Goal: Task Accomplishment & Management: Manage account settings

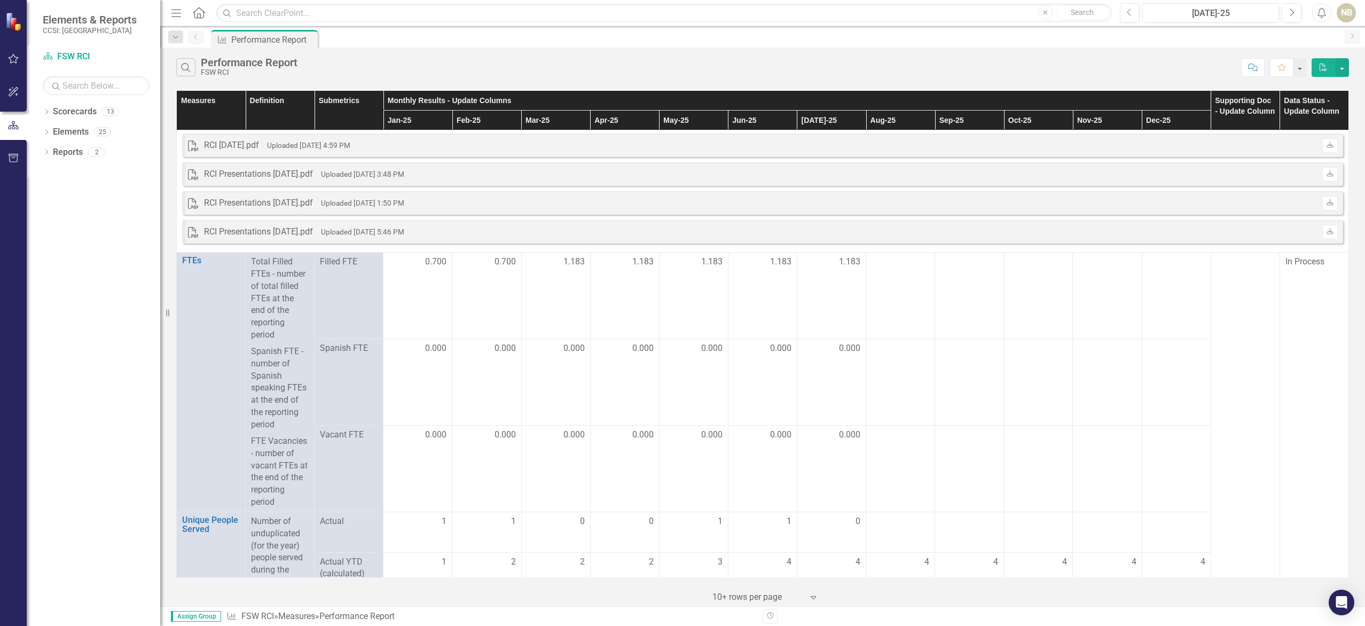
click at [1250, 110] on th "Supporting Doc - Update Column" at bounding box center [1245, 111] width 69 height 40
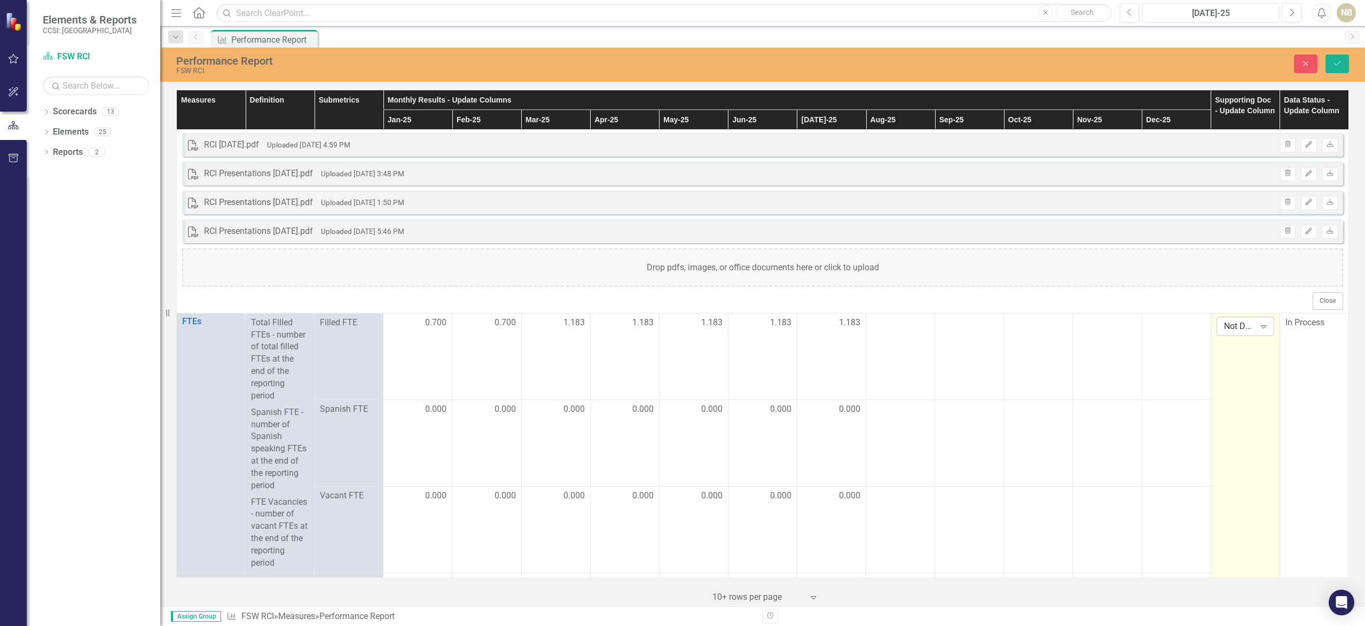
click at [1246, 327] on div "Not Defined" at bounding box center [1240, 326] width 32 height 12
click at [1269, 361] on div "Yes" at bounding box center [1254, 364] width 68 height 12
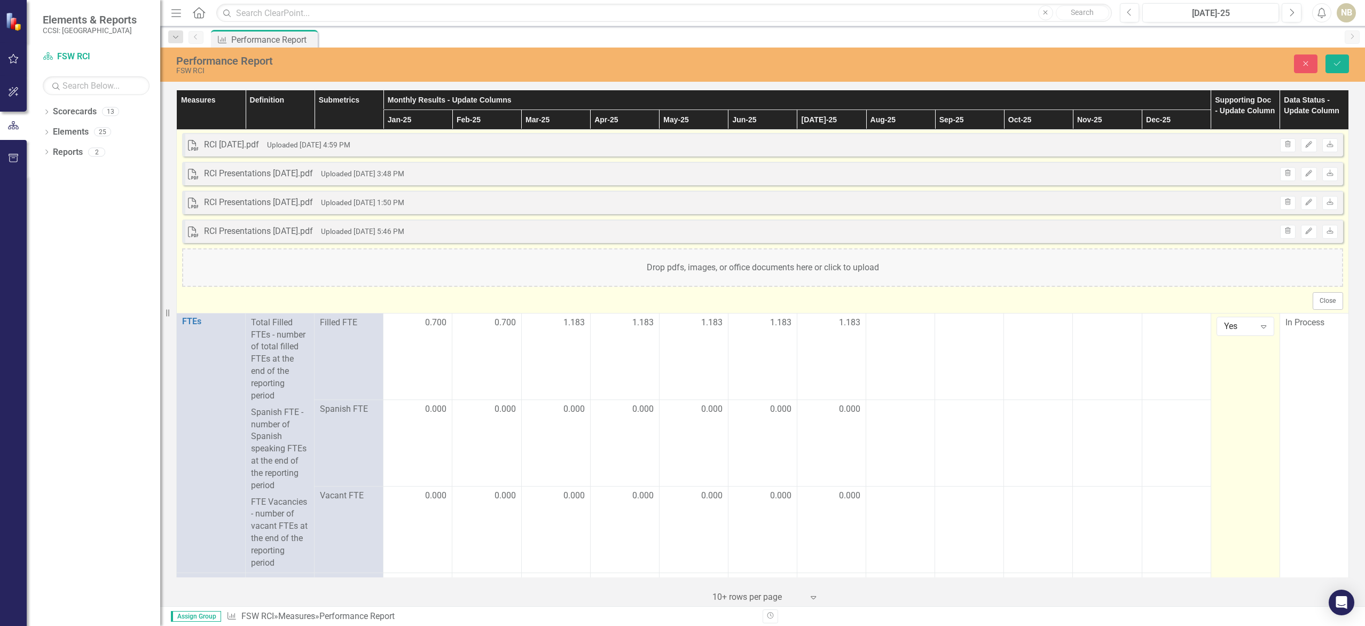
click at [947, 273] on div "Drop pdfs, images, or office documents here or click to upload" at bounding box center [762, 267] width 1161 height 38
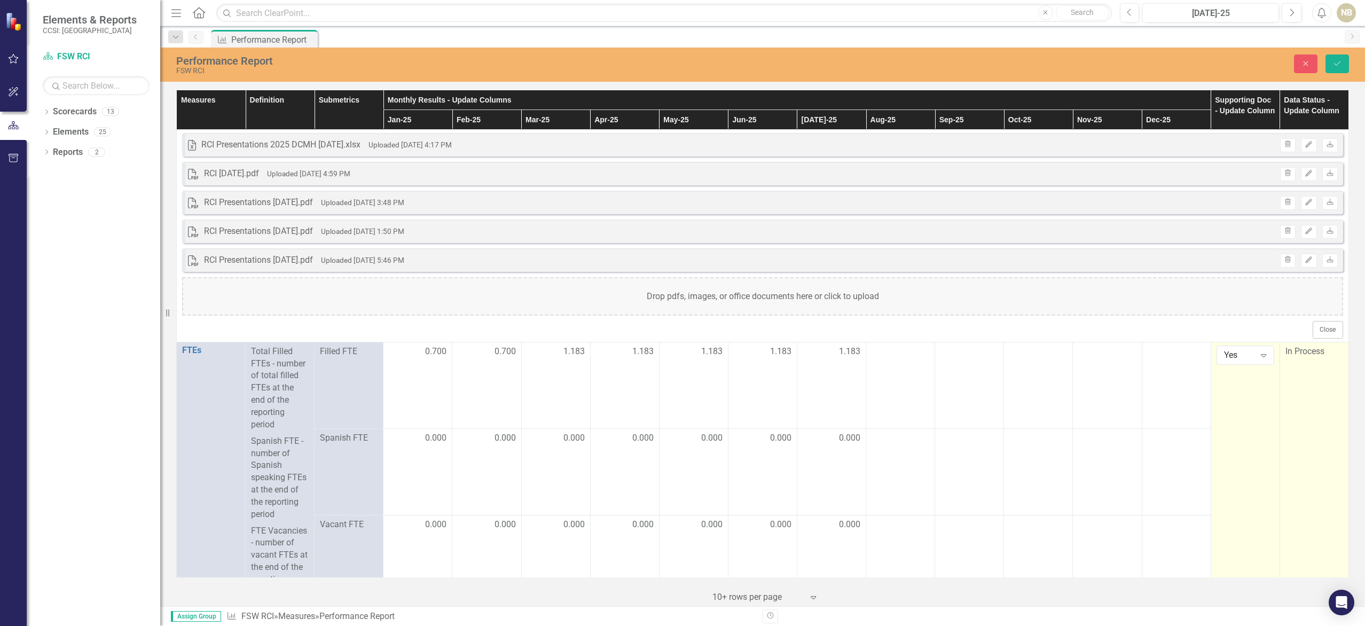
click at [1328, 359] on icon "Expand" at bounding box center [1333, 355] width 11 height 9
click at [1321, 406] on div "Submitted" at bounding box center [1323, 410] width 68 height 12
click at [1341, 73] on button "Save" at bounding box center [1337, 63] width 23 height 19
